Goal: Task Accomplishment & Management: Manage account settings

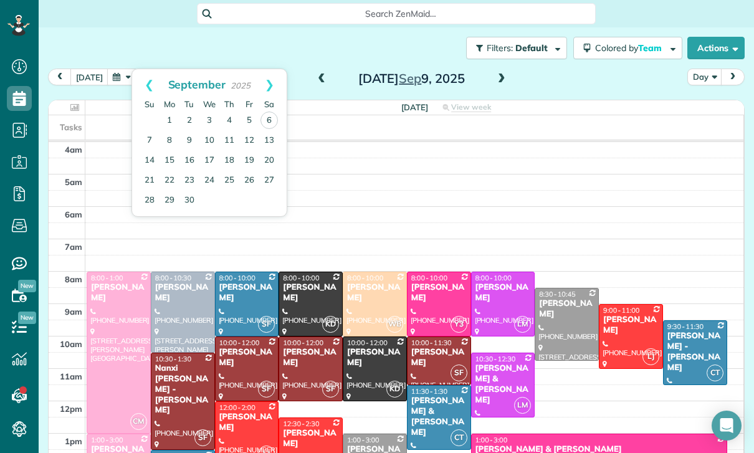
scroll to position [98, 0]
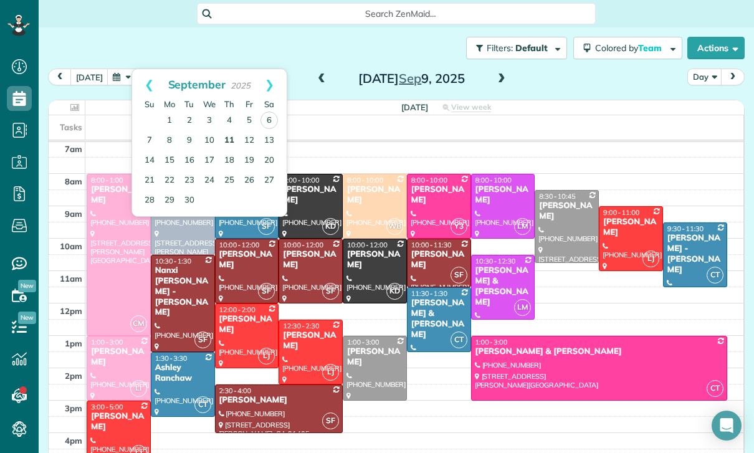
click at [226, 148] on link "11" at bounding box center [229, 141] width 20 height 20
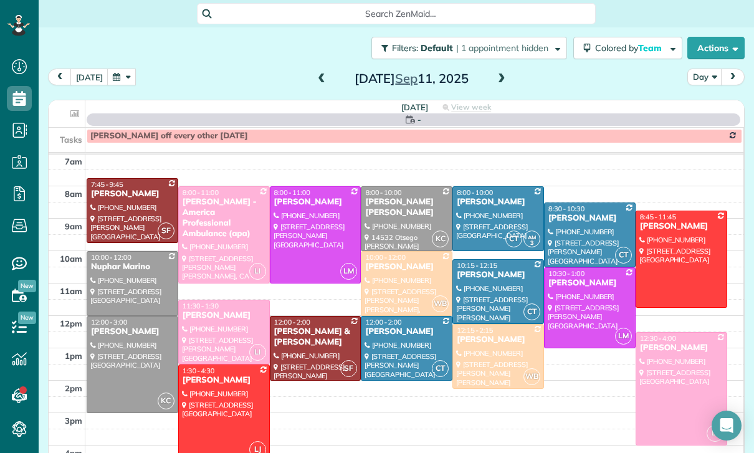
click at [122, 79] on button "button" at bounding box center [121, 77] width 29 height 17
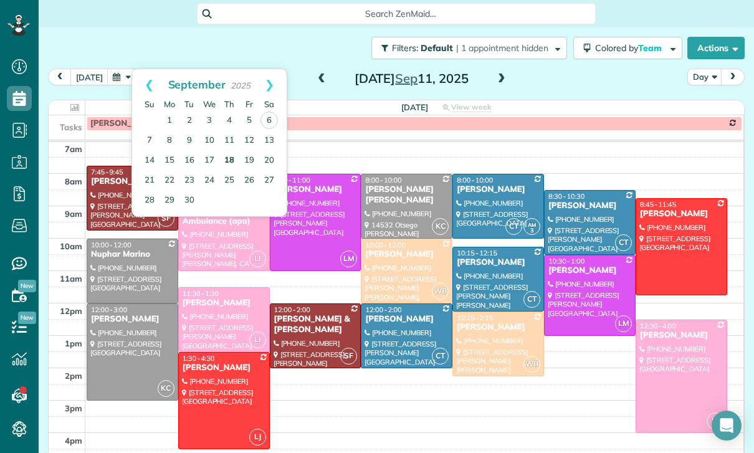
click at [221, 155] on link "18" at bounding box center [229, 161] width 20 height 20
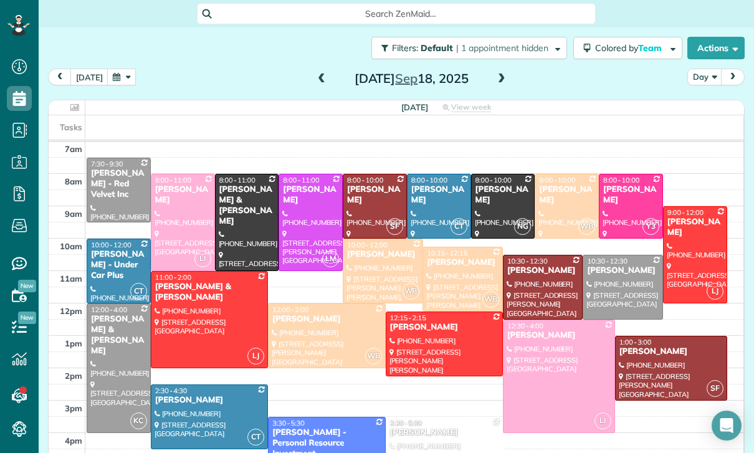
click at [436, 199] on div "Stephanie Blair Thompson" at bounding box center [439, 194] width 57 height 21
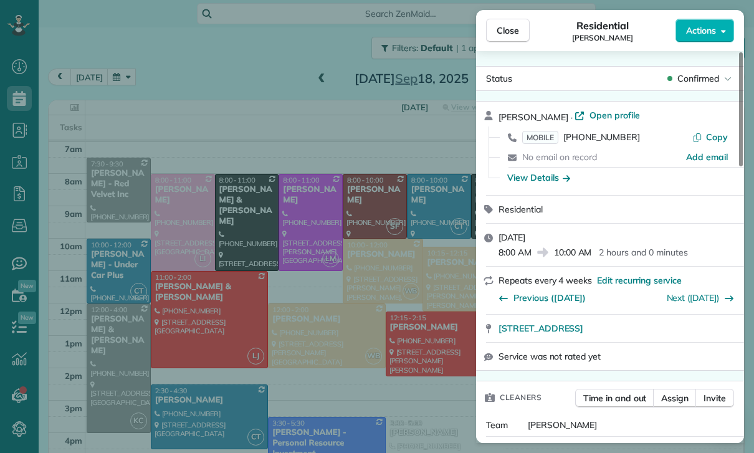
click at [322, 331] on div "Close Residential Stephanie Blair Thompson Actions Status Confirmed Stephanie B…" at bounding box center [377, 226] width 754 height 453
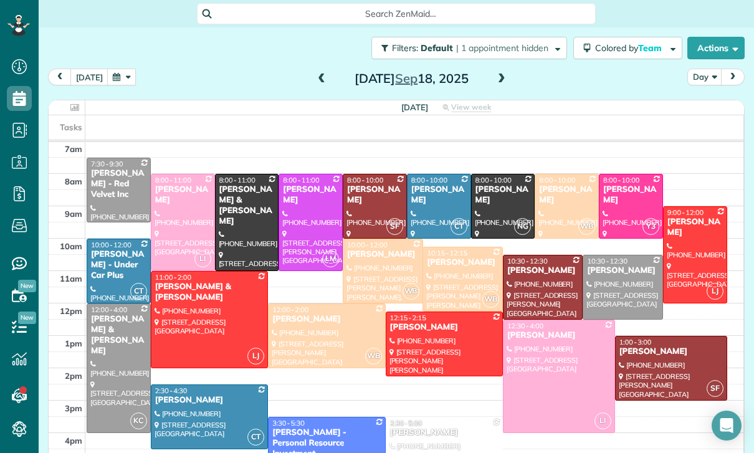
click at [117, 269] on div "[PERSON_NAME] - Under Car Plus" at bounding box center [118, 265] width 57 height 32
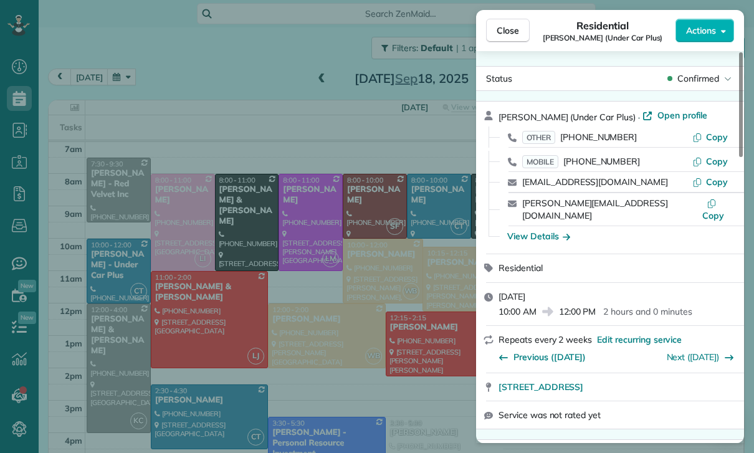
click at [359, 371] on div "Close Residential Raffi Kalaydjian (Under Car Plus) Actions Status Confirmed Ra…" at bounding box center [377, 226] width 754 height 453
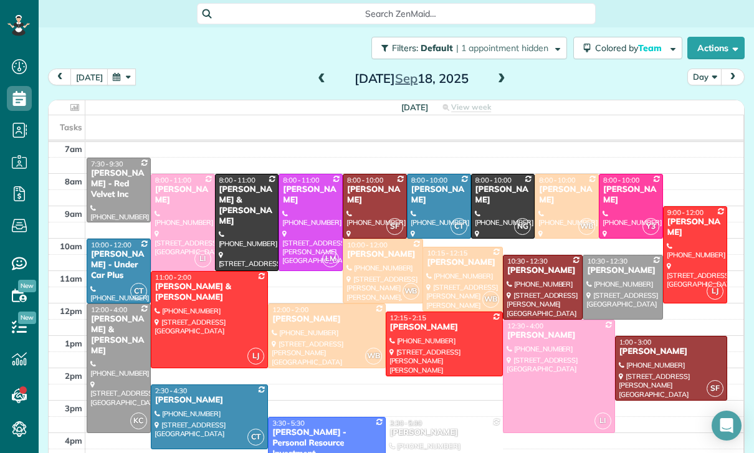
click at [118, 84] on button "button" at bounding box center [121, 77] width 29 height 17
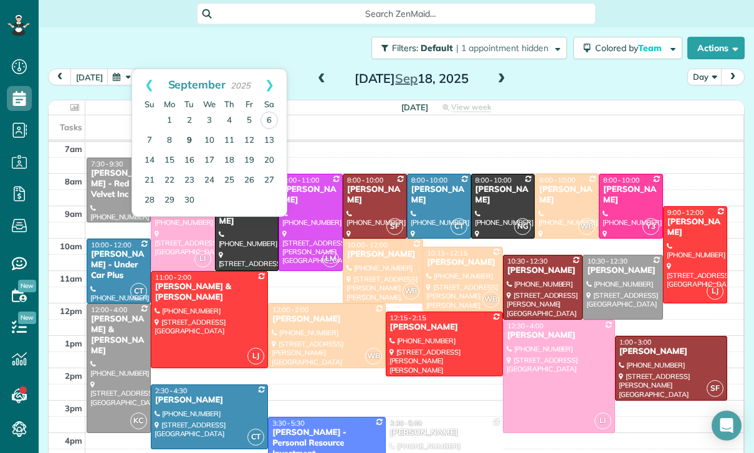
click at [193, 145] on link "9" at bounding box center [189, 141] width 20 height 20
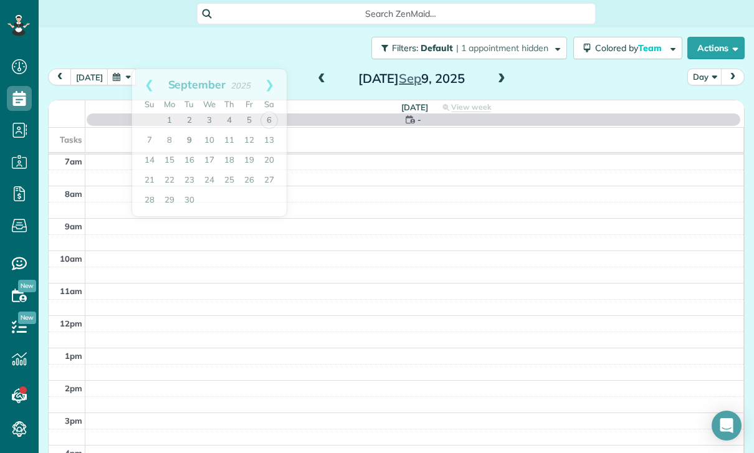
scroll to position [98, 0]
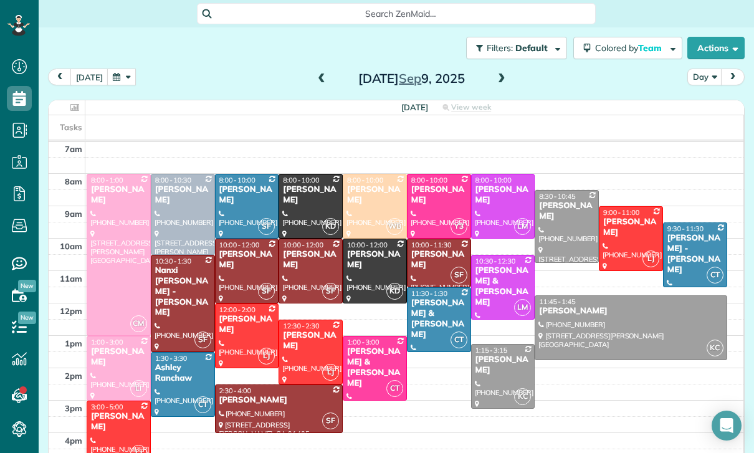
click at [431, 371] on td at bounding box center [414, 376] width 659 height 16
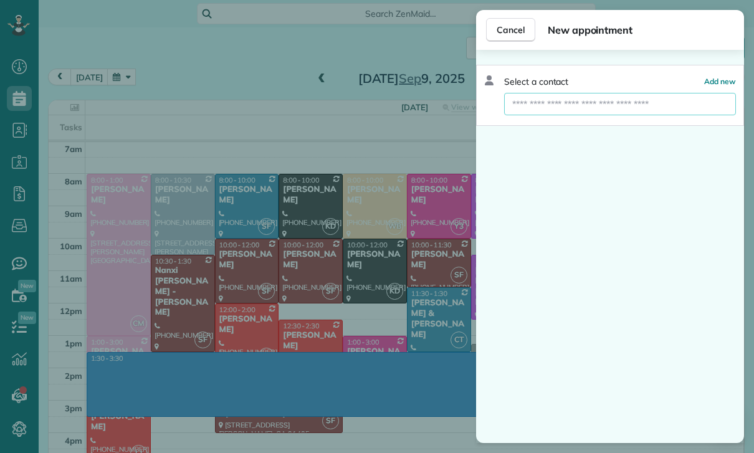
click at [561, 103] on input "text" at bounding box center [620, 104] width 232 height 22
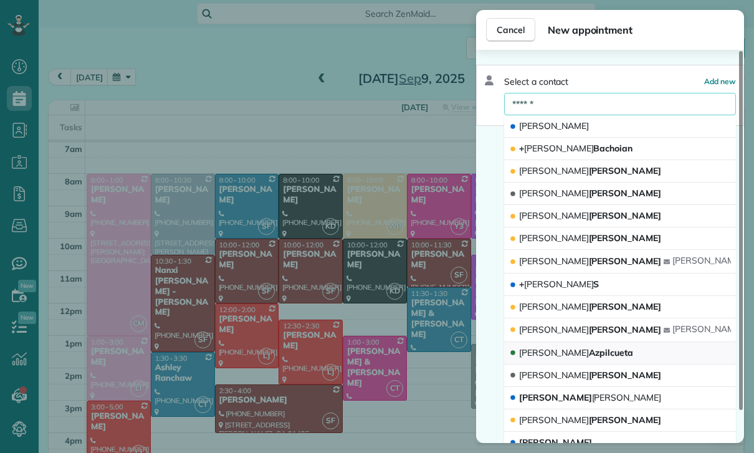
type input "******"
click at [593, 347] on span "George Azpilcueta" at bounding box center [576, 352] width 114 height 11
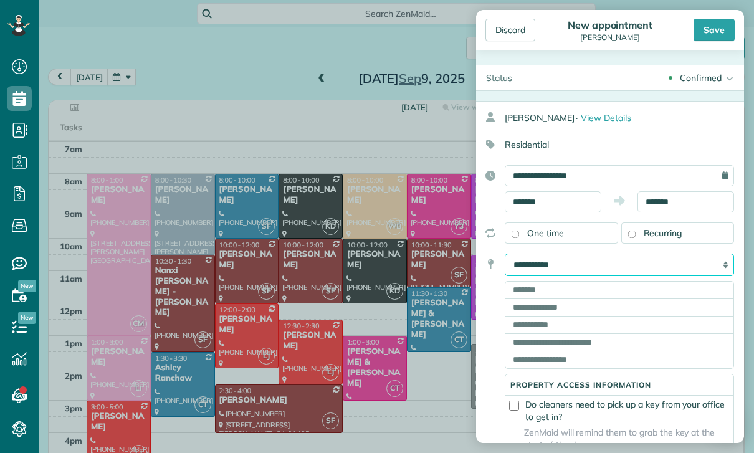
click at [601, 263] on select "**********" at bounding box center [619, 265] width 229 height 22
select select "******"
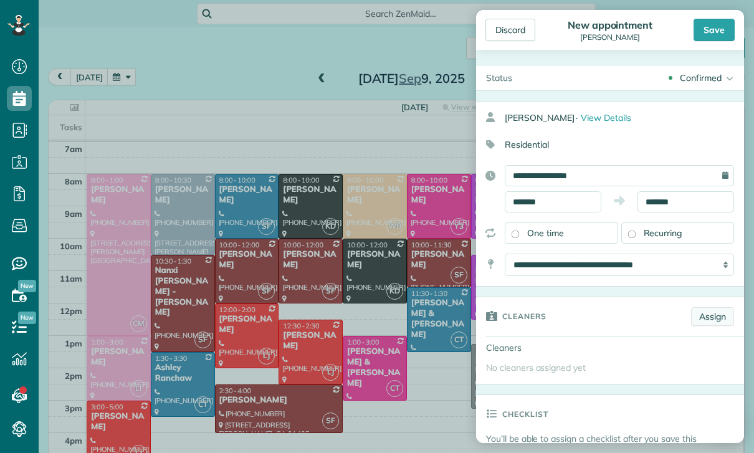
click at [710, 318] on link "Assign" at bounding box center [712, 316] width 43 height 19
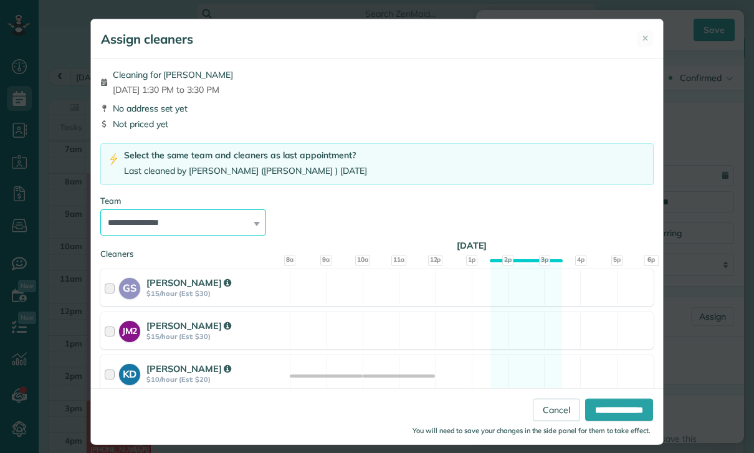
click at [251, 221] on select "**********" at bounding box center [183, 222] width 166 height 26
select select "***"
click at [608, 421] on input "**********" at bounding box center [619, 410] width 68 height 22
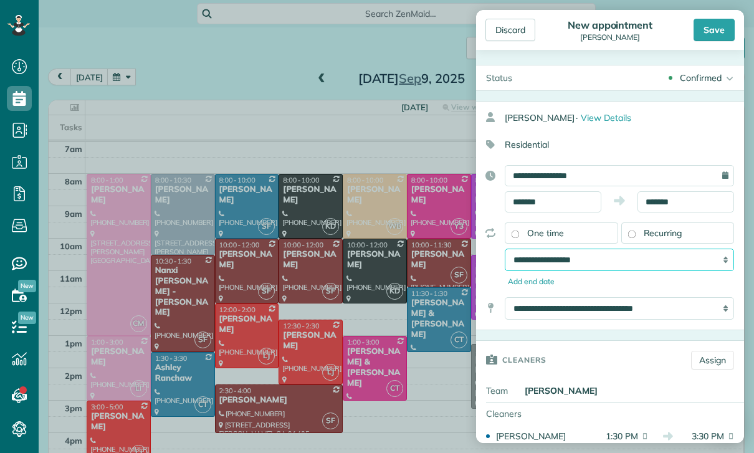
click at [584, 263] on select "**********" at bounding box center [619, 260] width 229 height 22
select select "**********"
click at [722, 14] on div "Discard New appointment George Azpilcueta Save" at bounding box center [610, 30] width 268 height 40
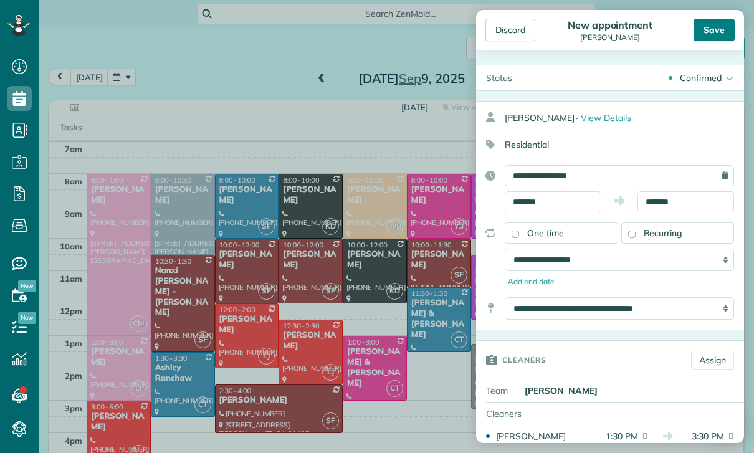
click at [714, 31] on div "Save" at bounding box center [714, 30] width 41 height 22
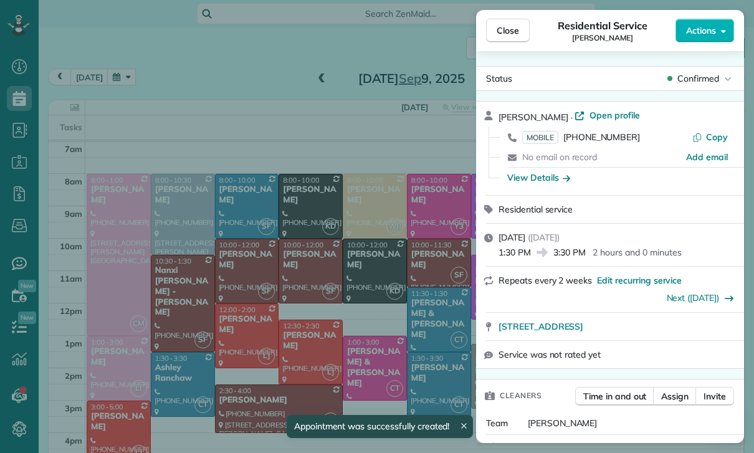
scroll to position [98, 0]
click at [125, 75] on div "Close Residential Service George Azpilcueta Actions Status Confirmed George Azp…" at bounding box center [377, 226] width 754 height 453
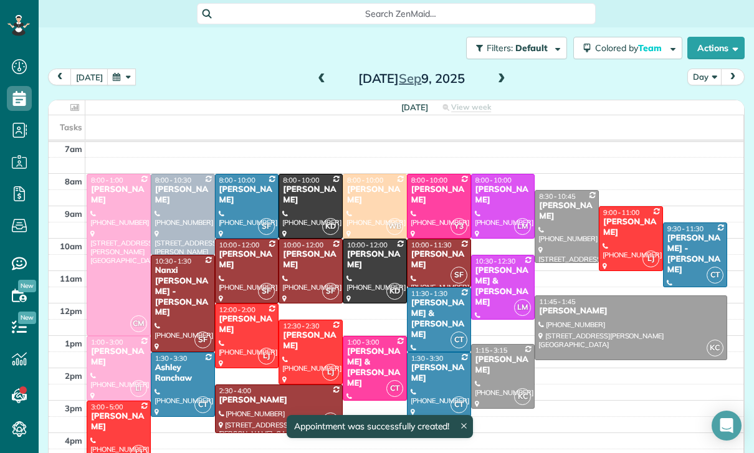
click at [123, 80] on button "button" at bounding box center [121, 77] width 29 height 17
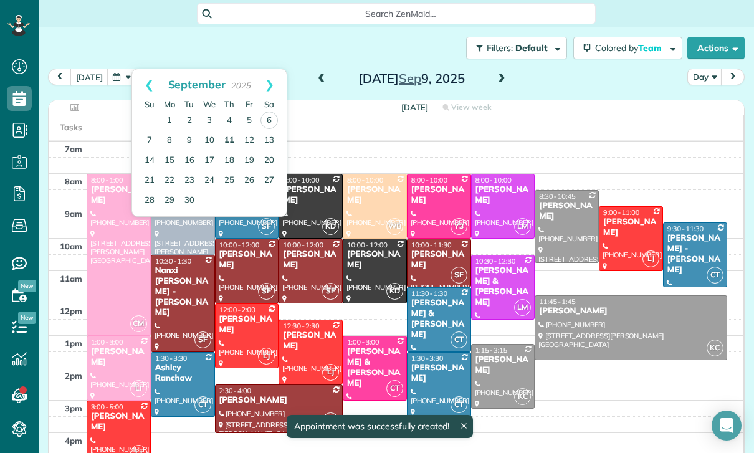
click at [224, 140] on link "11" at bounding box center [229, 141] width 20 height 20
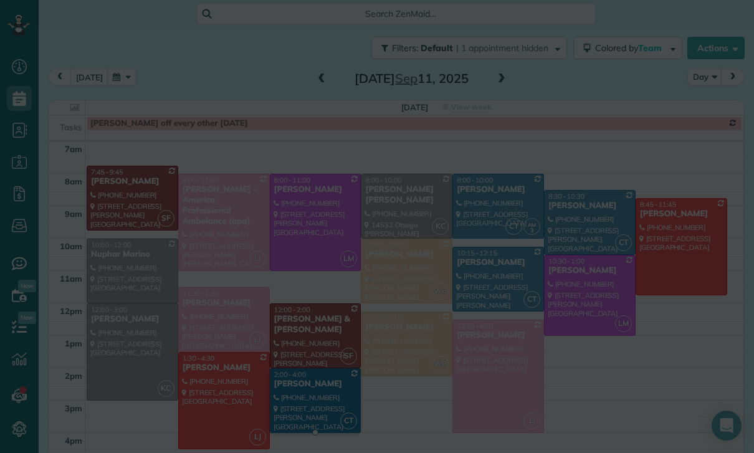
scroll to position [98, 0]
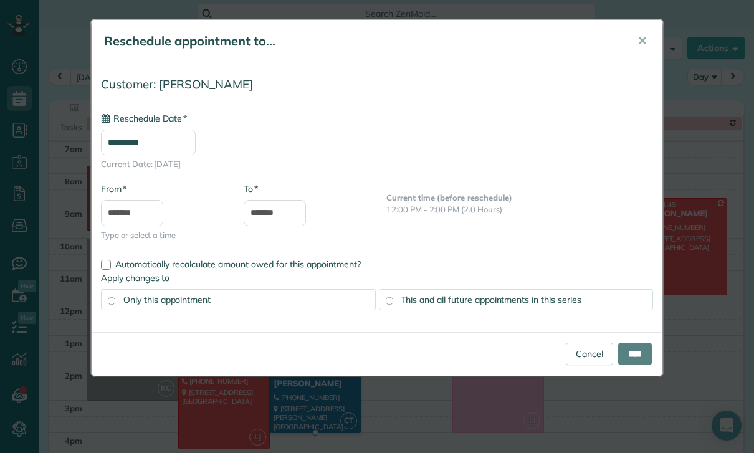
click at [160, 130] on input "**********" at bounding box center [148, 143] width 95 height 26
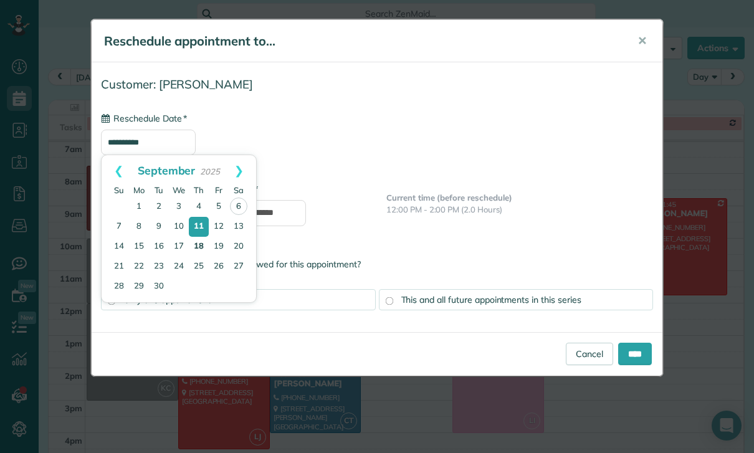
click at [198, 246] on link "18" at bounding box center [199, 247] width 20 height 20
type input "**********"
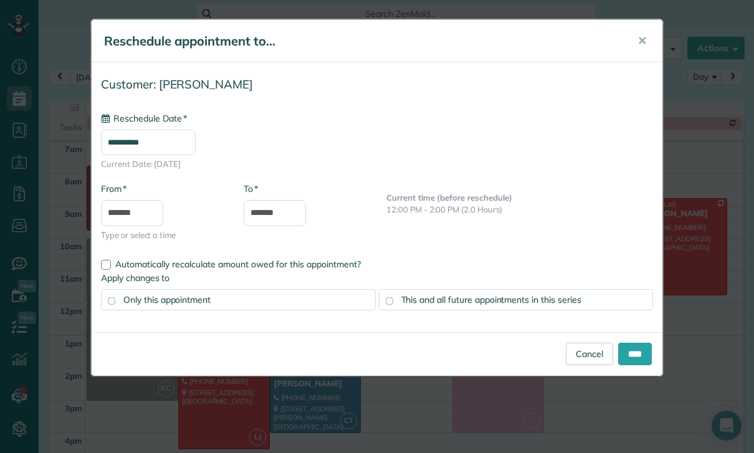
click at [439, 307] on div "This and all future appointments in this series" at bounding box center [516, 299] width 275 height 21
click at [637, 355] on input "****" at bounding box center [635, 354] width 34 height 22
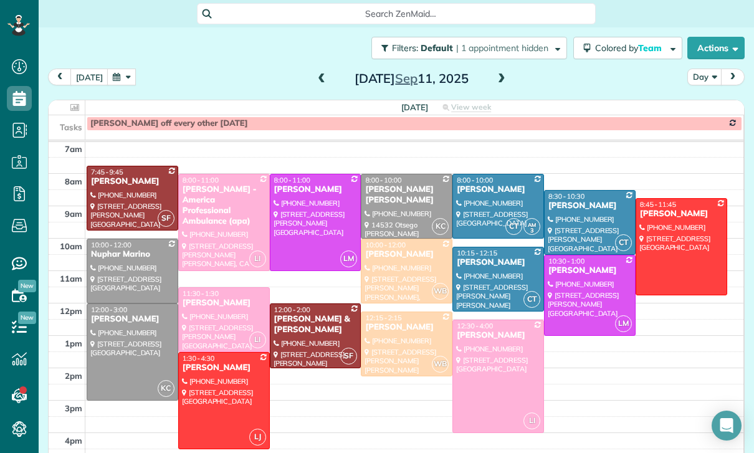
click at [125, 82] on button "button" at bounding box center [121, 77] width 29 height 17
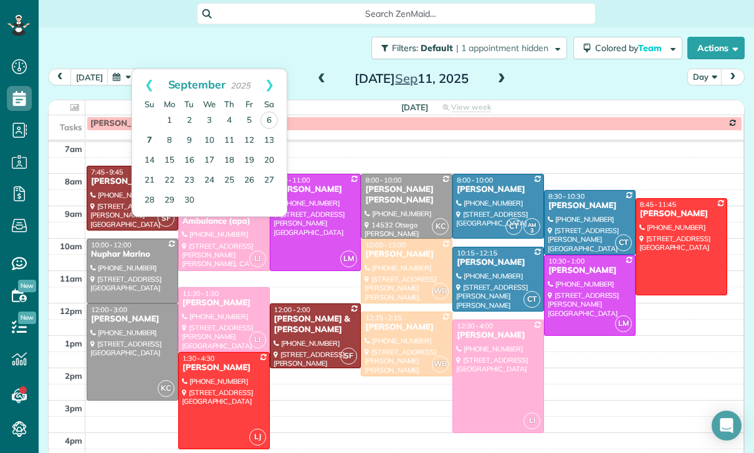
click at [143, 143] on link "7" at bounding box center [150, 141] width 20 height 20
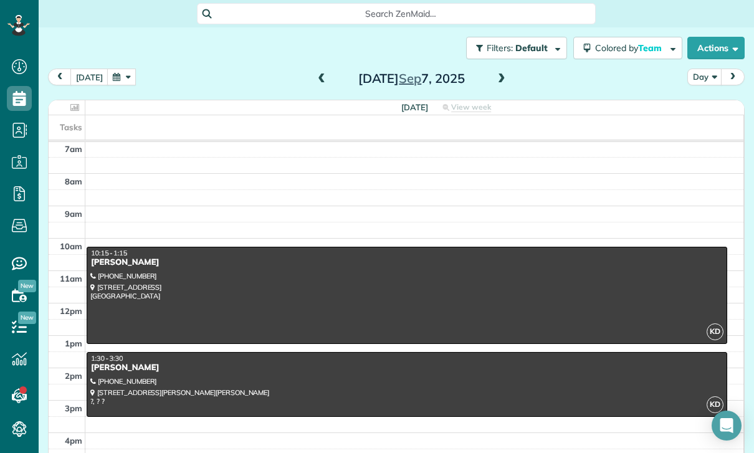
click at [505, 75] on span at bounding box center [502, 79] width 14 height 11
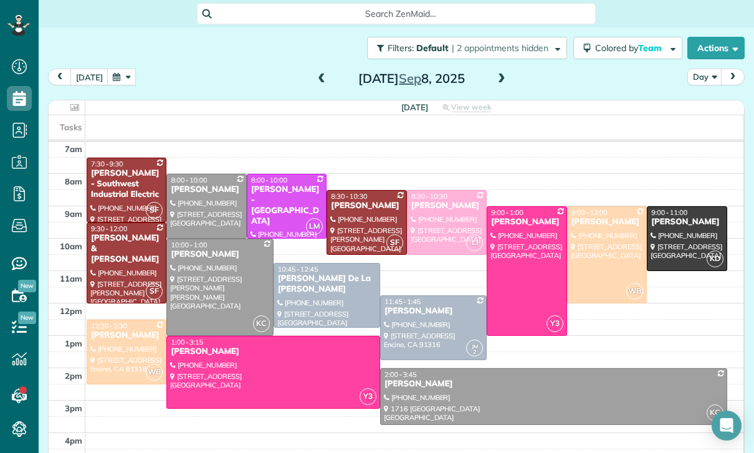
click at [292, 370] on div at bounding box center [273, 372] width 212 height 72
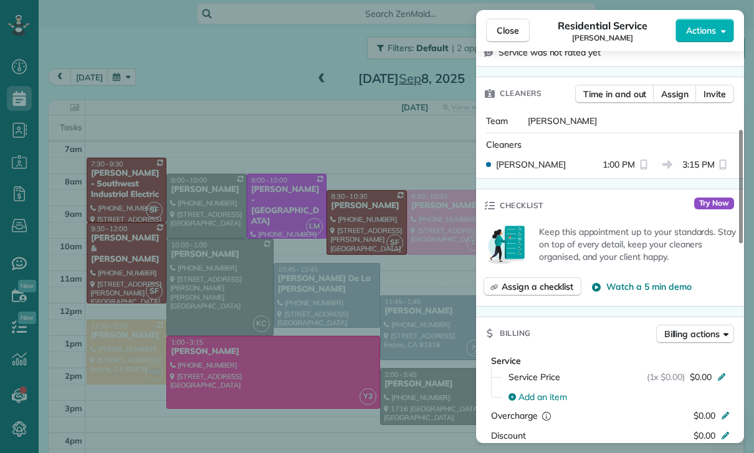
scroll to position [270, 0]
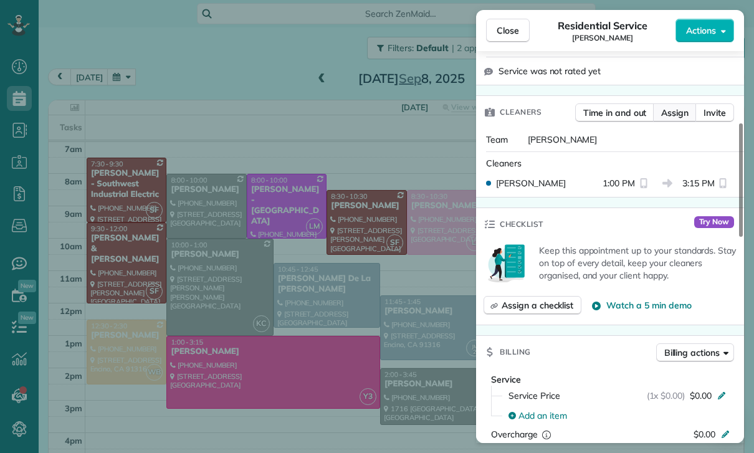
click at [671, 103] on button "Assign" at bounding box center [675, 112] width 44 height 19
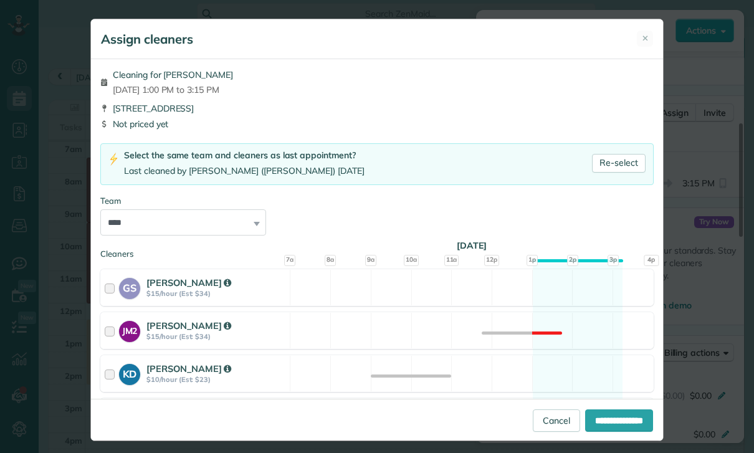
click at [654, 31] on div "Assign cleaners ✕" at bounding box center [377, 39] width 572 height 40
click at [652, 39] on button "✕" at bounding box center [645, 39] width 16 height 16
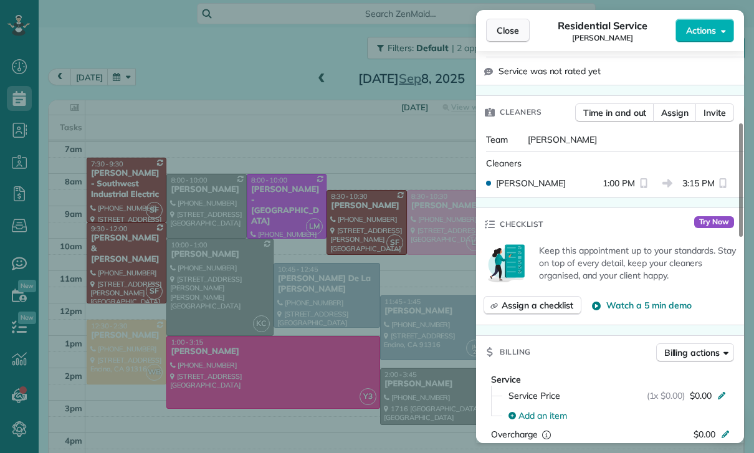
click at [508, 30] on span "Close" at bounding box center [508, 30] width 22 height 12
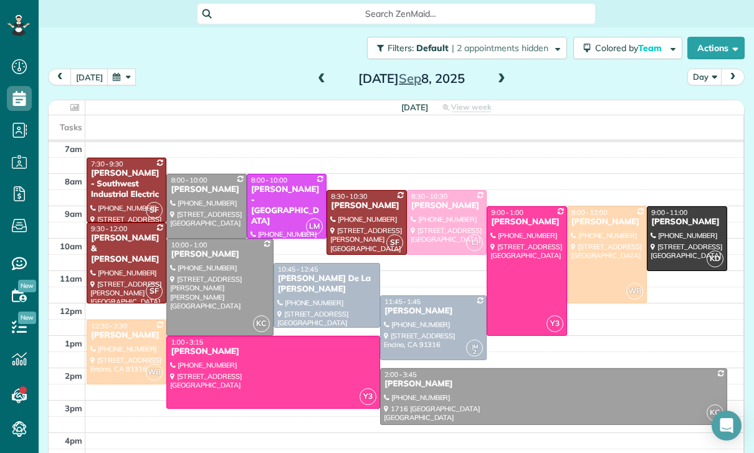
click at [502, 85] on span at bounding box center [502, 79] width 14 height 19
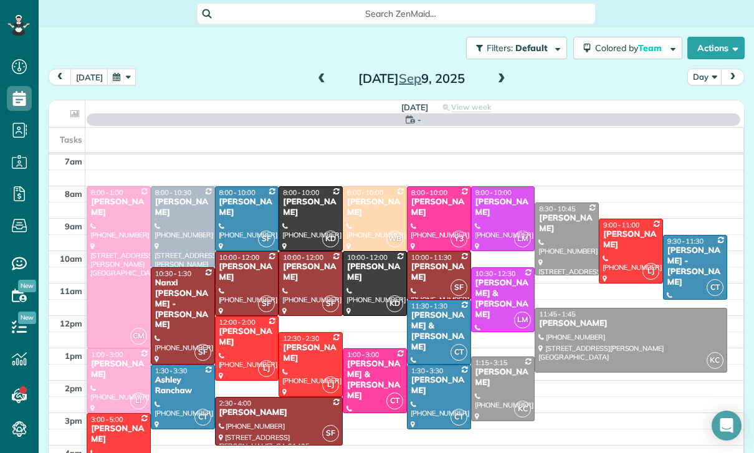
scroll to position [98, 0]
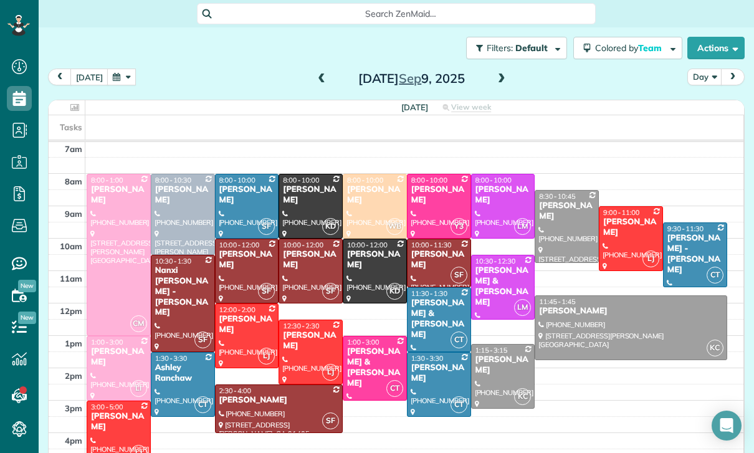
click at [315, 87] on span at bounding box center [322, 79] width 14 height 19
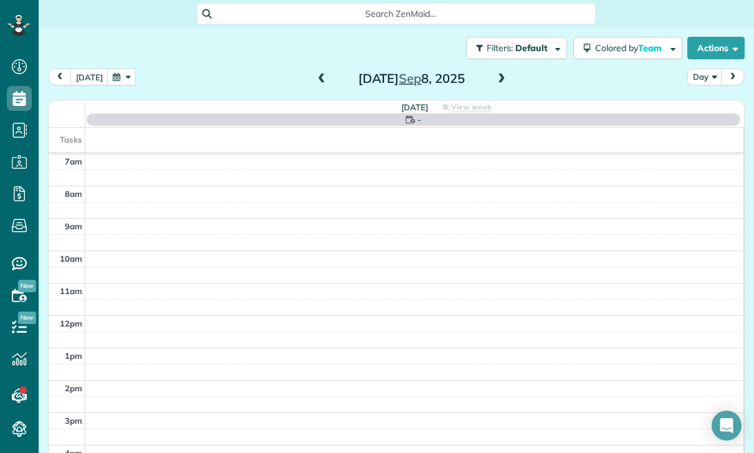
click at [495, 80] on span at bounding box center [502, 79] width 14 height 11
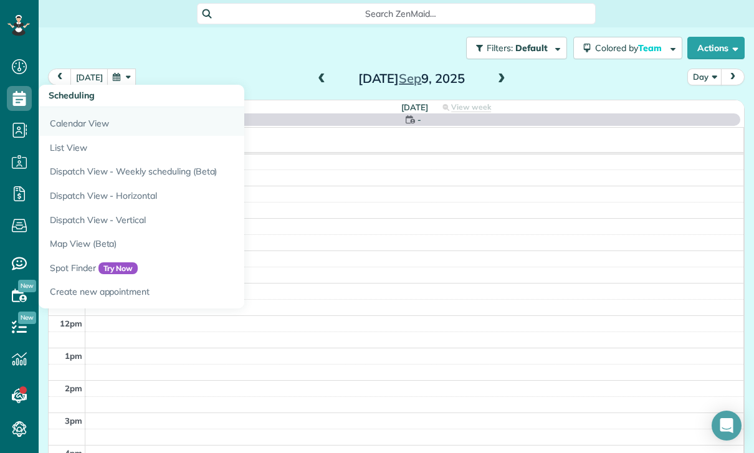
click at [84, 135] on link "Calendar View" at bounding box center [195, 121] width 312 height 29
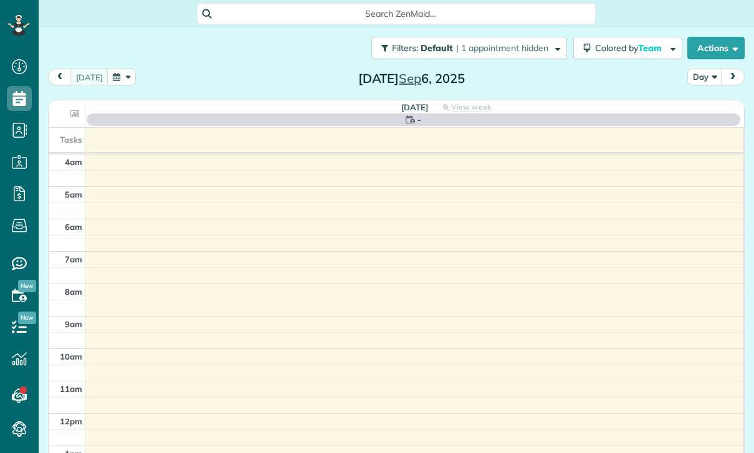
scroll to position [6, 6]
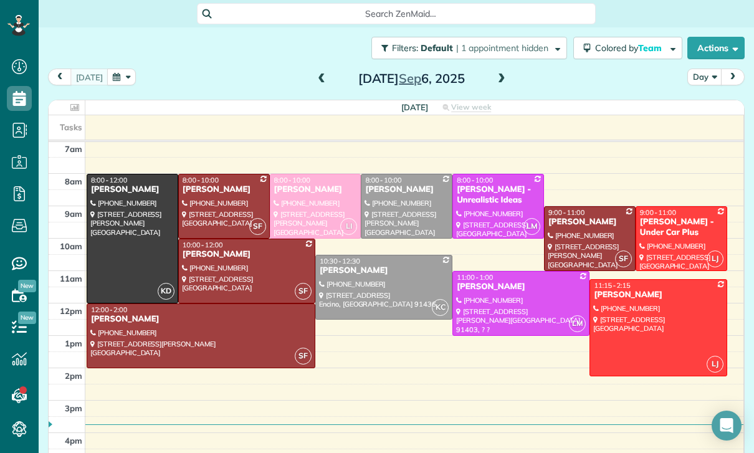
click at [117, 74] on button "button" at bounding box center [121, 77] width 29 height 17
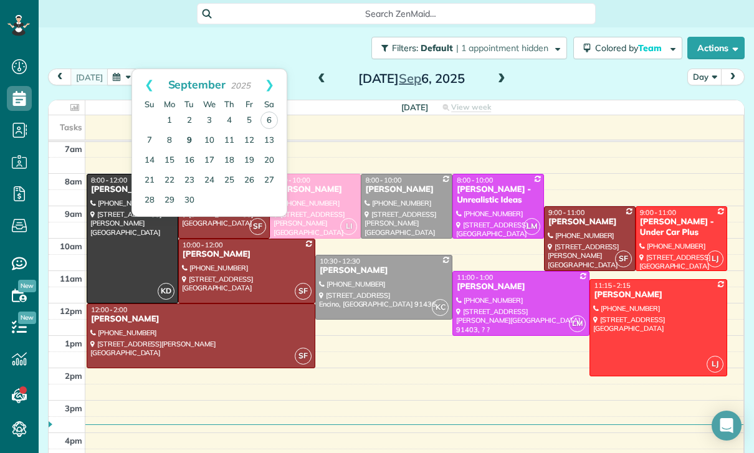
click at [189, 134] on link "9" at bounding box center [189, 141] width 20 height 20
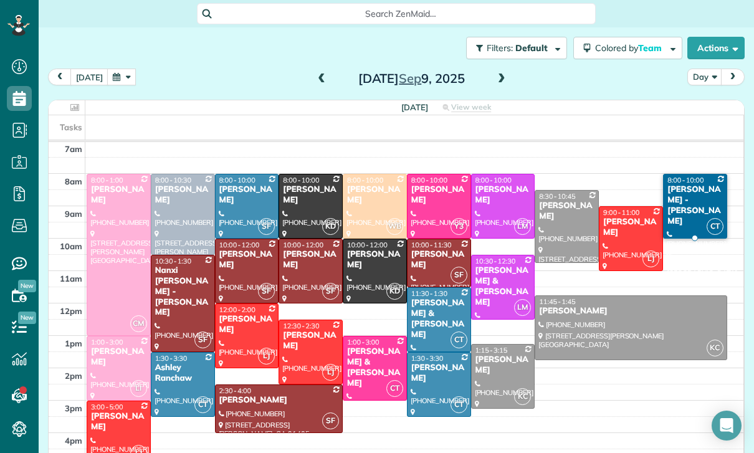
scroll to position [98, 0]
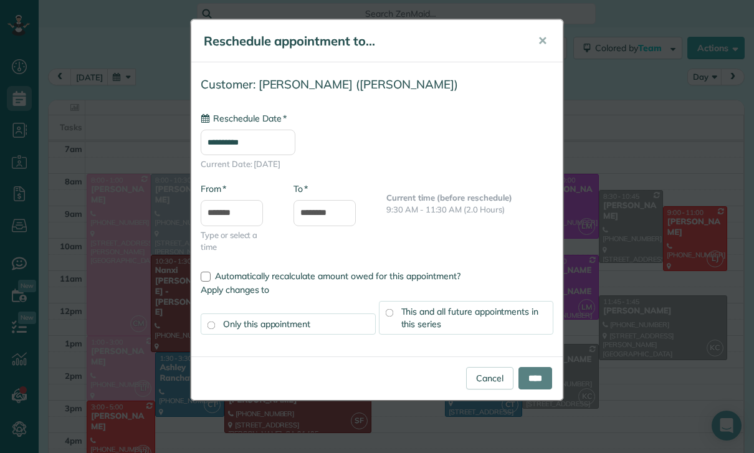
click at [270, 146] on input "**********" at bounding box center [248, 143] width 95 height 26
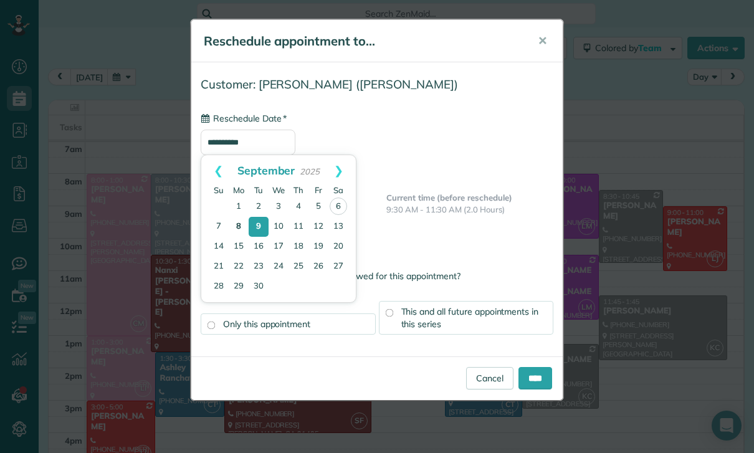
click at [237, 228] on link "8" at bounding box center [239, 227] width 20 height 20
type input "**********"
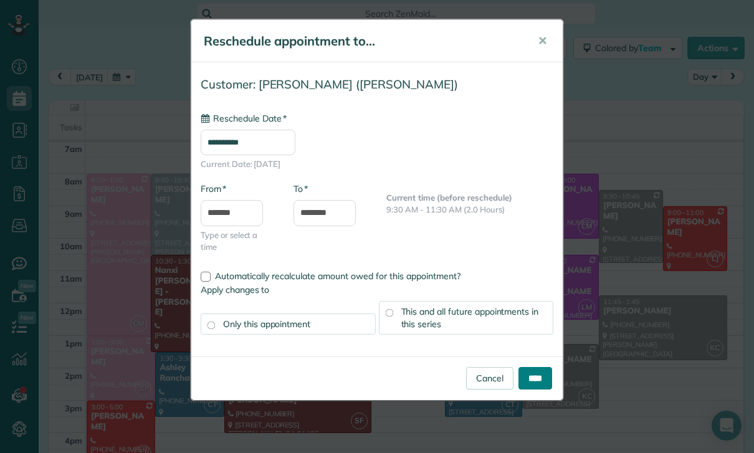
click at [533, 384] on input "****" at bounding box center [535, 378] width 34 height 22
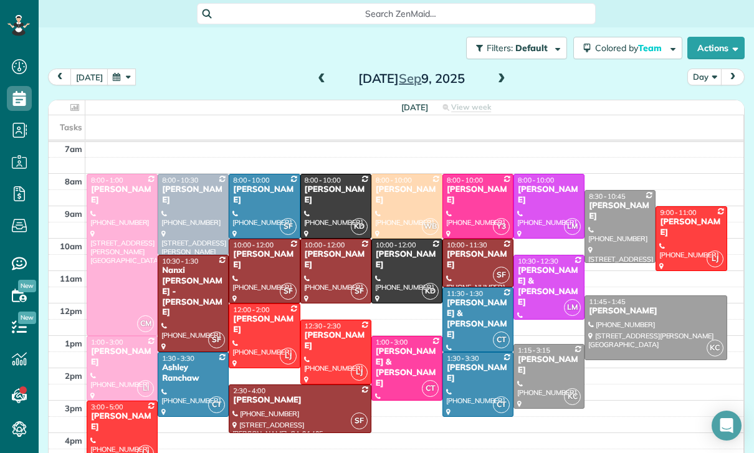
click at [125, 76] on button "button" at bounding box center [121, 77] width 29 height 17
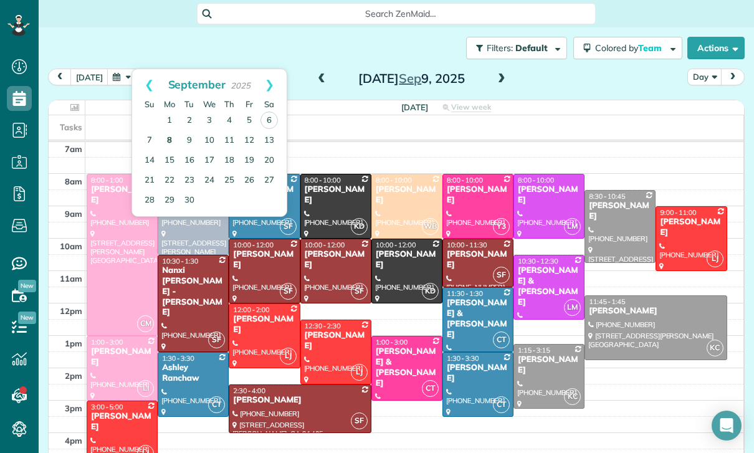
click at [169, 144] on link "8" at bounding box center [170, 141] width 20 height 20
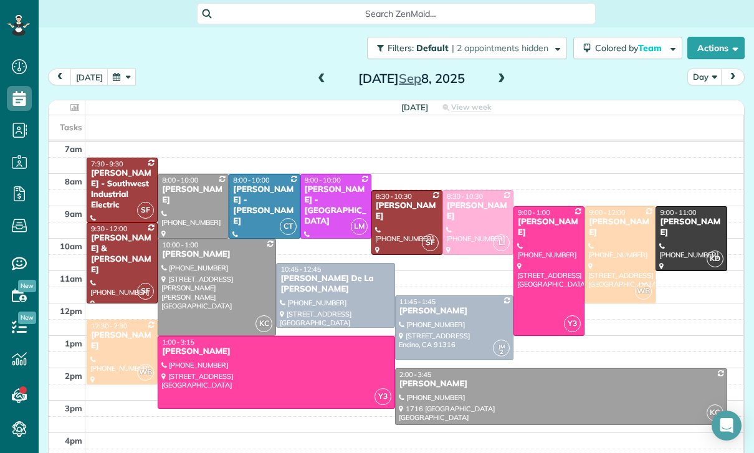
click at [281, 371] on div at bounding box center [276, 372] width 236 height 72
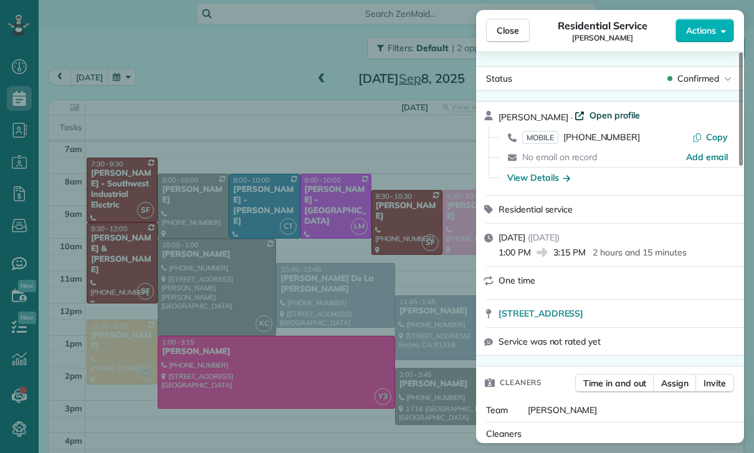
click at [595, 113] on span "Open profile" at bounding box center [614, 115] width 50 height 12
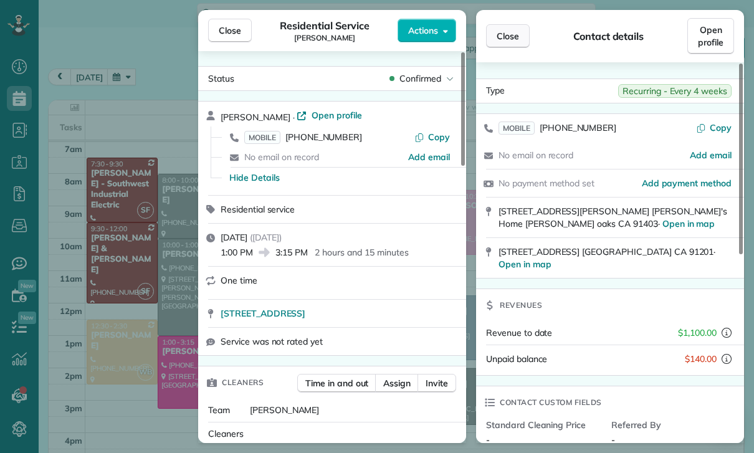
click at [496, 29] on button "Close" at bounding box center [508, 36] width 44 height 24
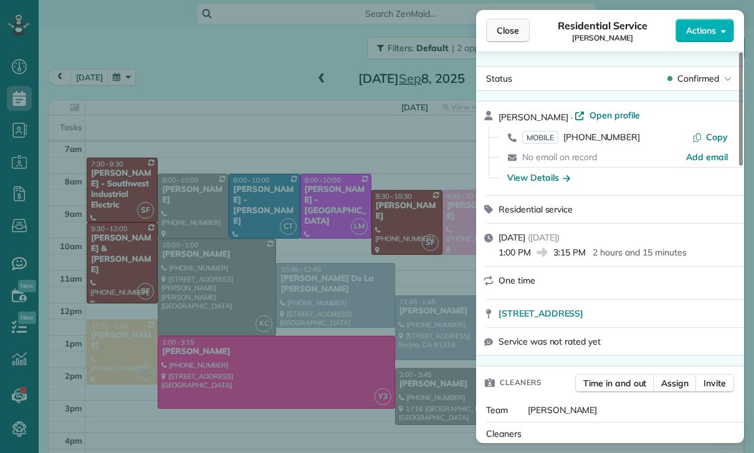
click at [507, 31] on span "Close" at bounding box center [508, 30] width 22 height 12
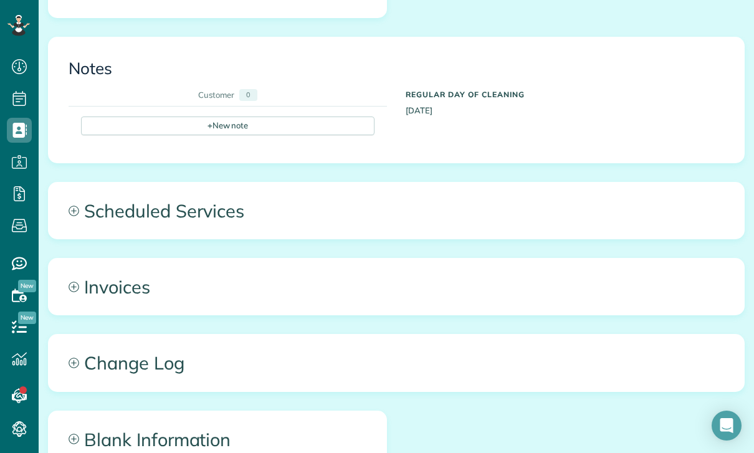
scroll to position [434, 0]
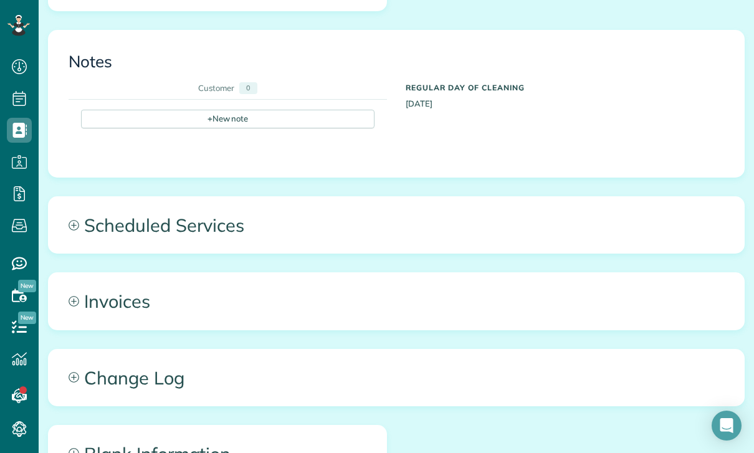
click at [169, 209] on span "Scheduled Services" at bounding box center [396, 225] width 695 height 56
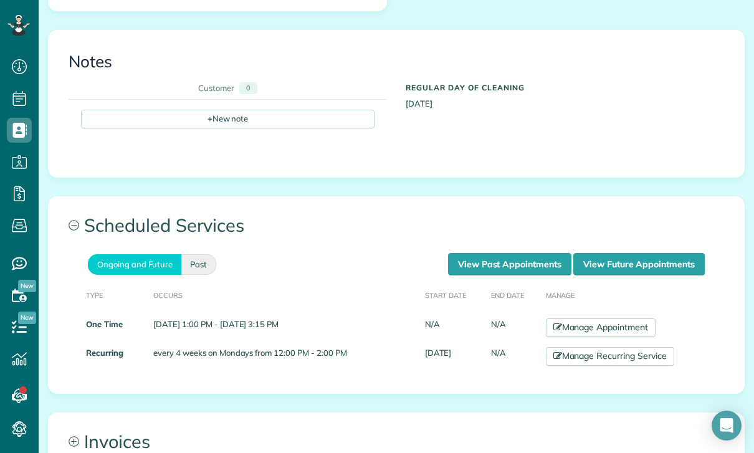
click at [193, 260] on link "Past" at bounding box center [198, 264] width 35 height 21
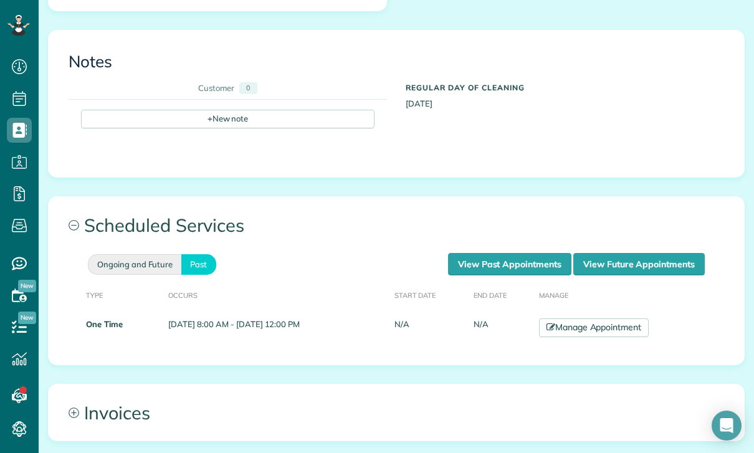
click at [149, 261] on link "Ongoing and Future" at bounding box center [134, 264] width 93 height 21
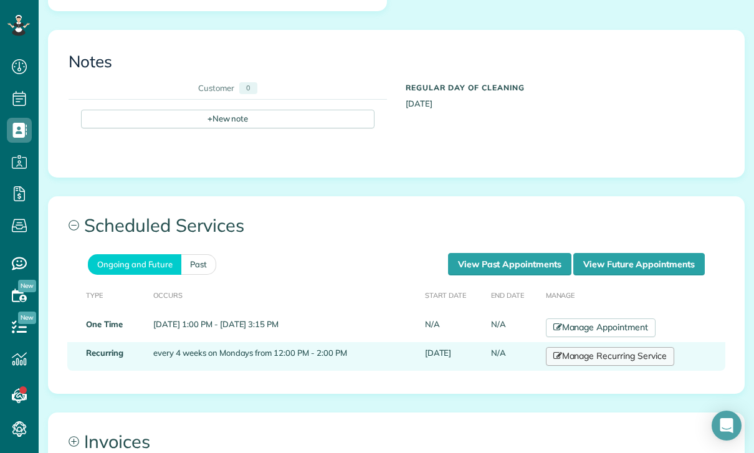
click at [586, 353] on link "Manage Recurring Service" at bounding box center [610, 356] width 128 height 19
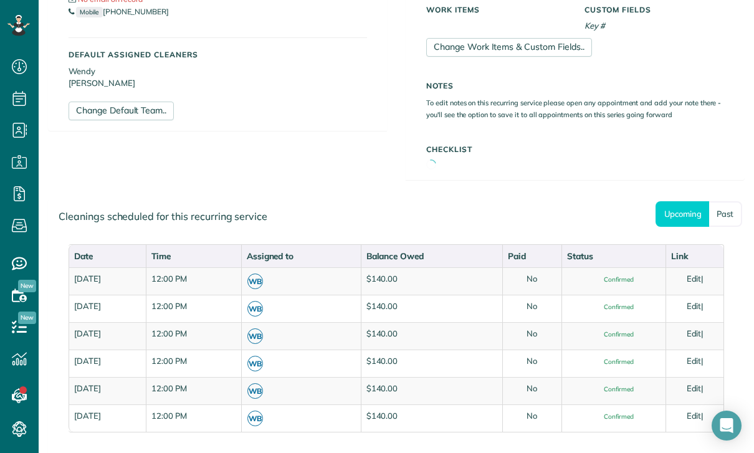
scroll to position [426, 0]
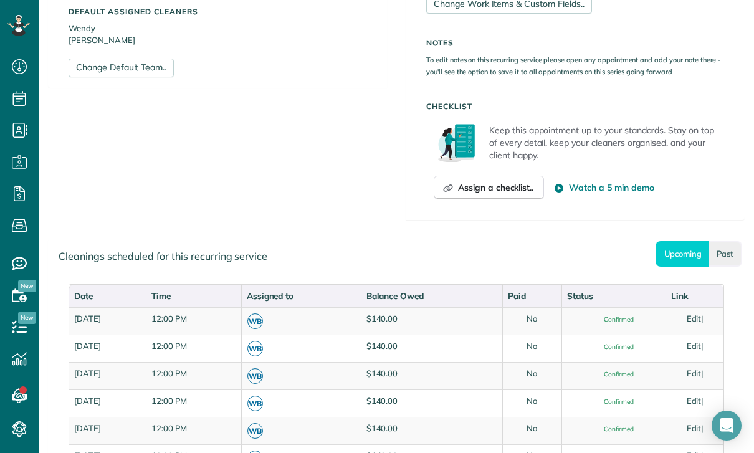
click at [715, 246] on link "Past" at bounding box center [725, 254] width 33 height 26
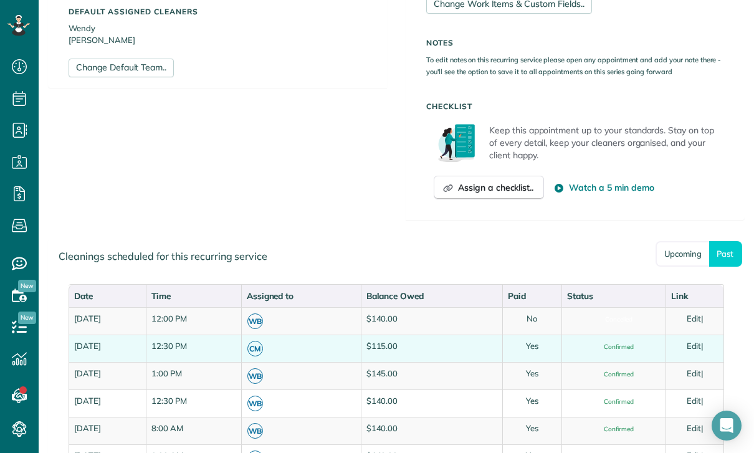
click at [702, 342] on link "Edit" at bounding box center [694, 346] width 15 height 10
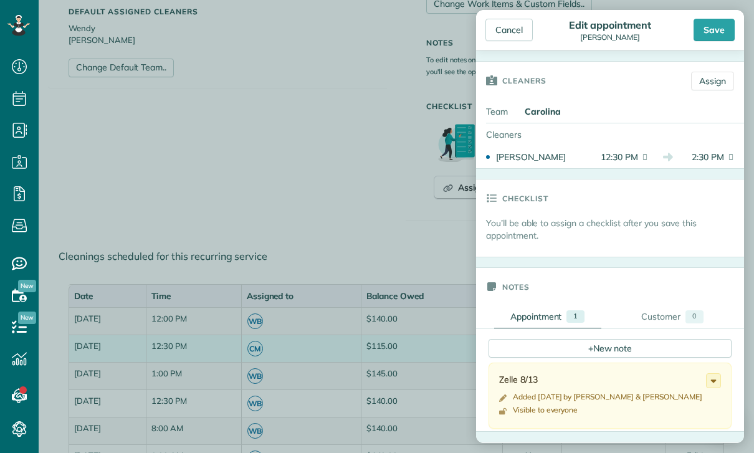
scroll to position [188, 0]
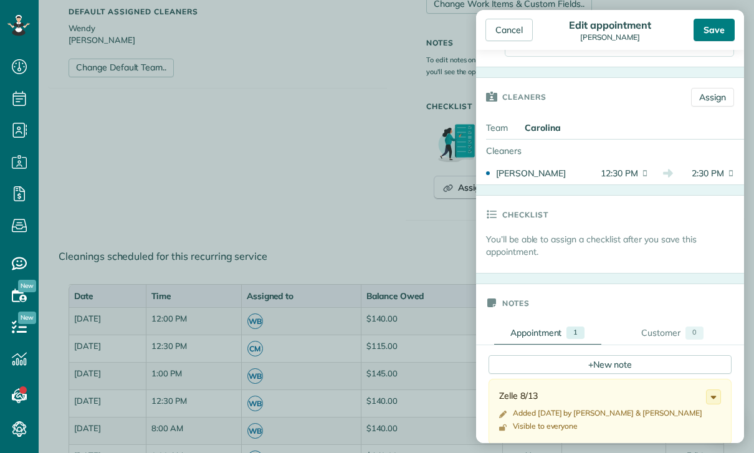
click at [719, 29] on div "Save" at bounding box center [714, 30] width 41 height 22
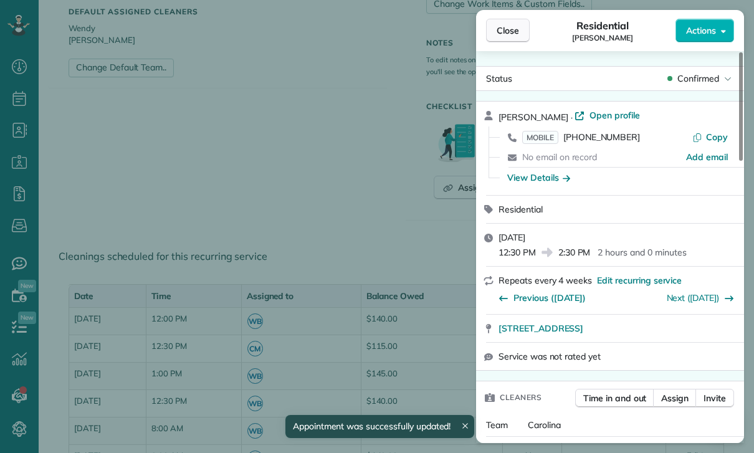
click at [502, 27] on span "Close" at bounding box center [508, 30] width 22 height 12
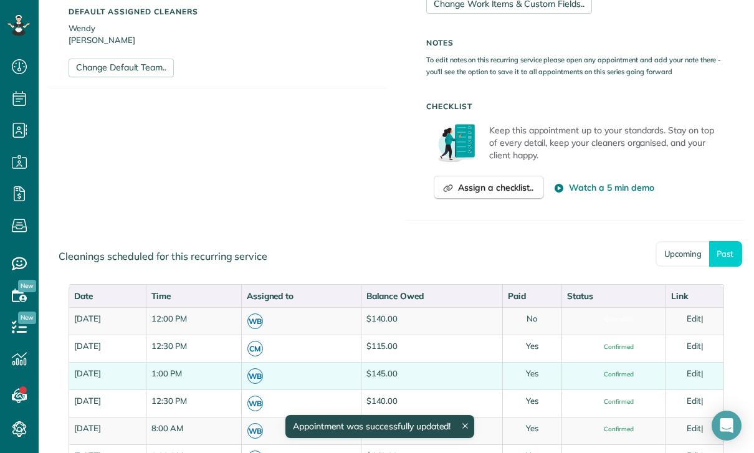
click at [696, 376] on link "Edit" at bounding box center [694, 373] width 15 height 10
